Goal: Task Accomplishment & Management: Manage account settings

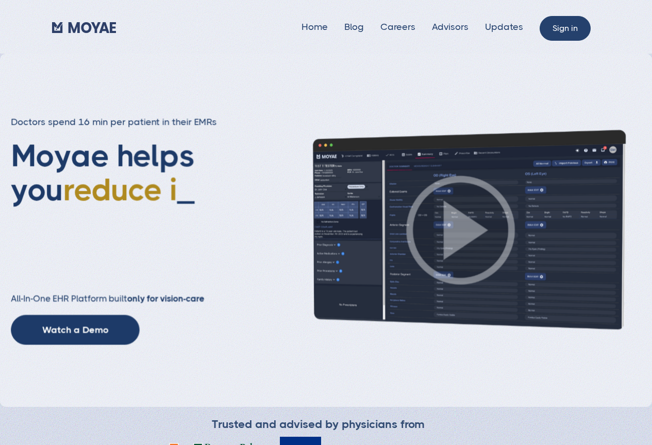
click at [555, 27] on link "Sign in" at bounding box center [565, 28] width 51 height 25
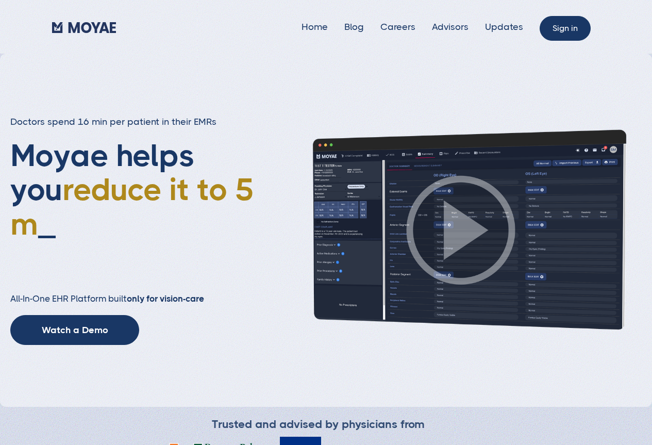
click at [562, 26] on link "Sign in" at bounding box center [565, 28] width 51 height 25
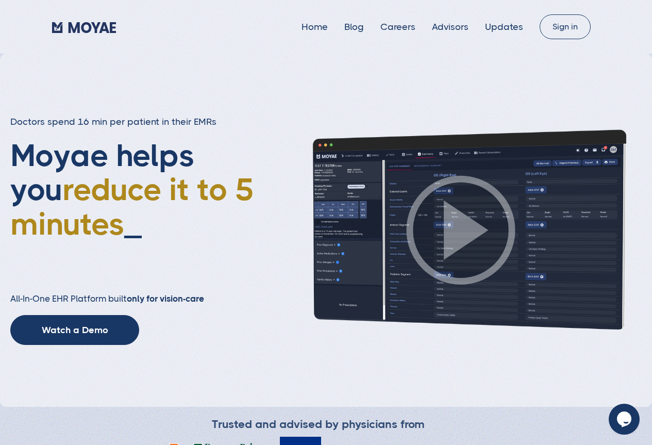
click at [557, 42] on div "Home Blog Careers Advisors Updates Sign in" at bounding box center [326, 27] width 652 height 54
click at [565, 29] on link "Sign in" at bounding box center [565, 28] width 51 height 25
